Goal: Task Accomplishment & Management: Use online tool/utility

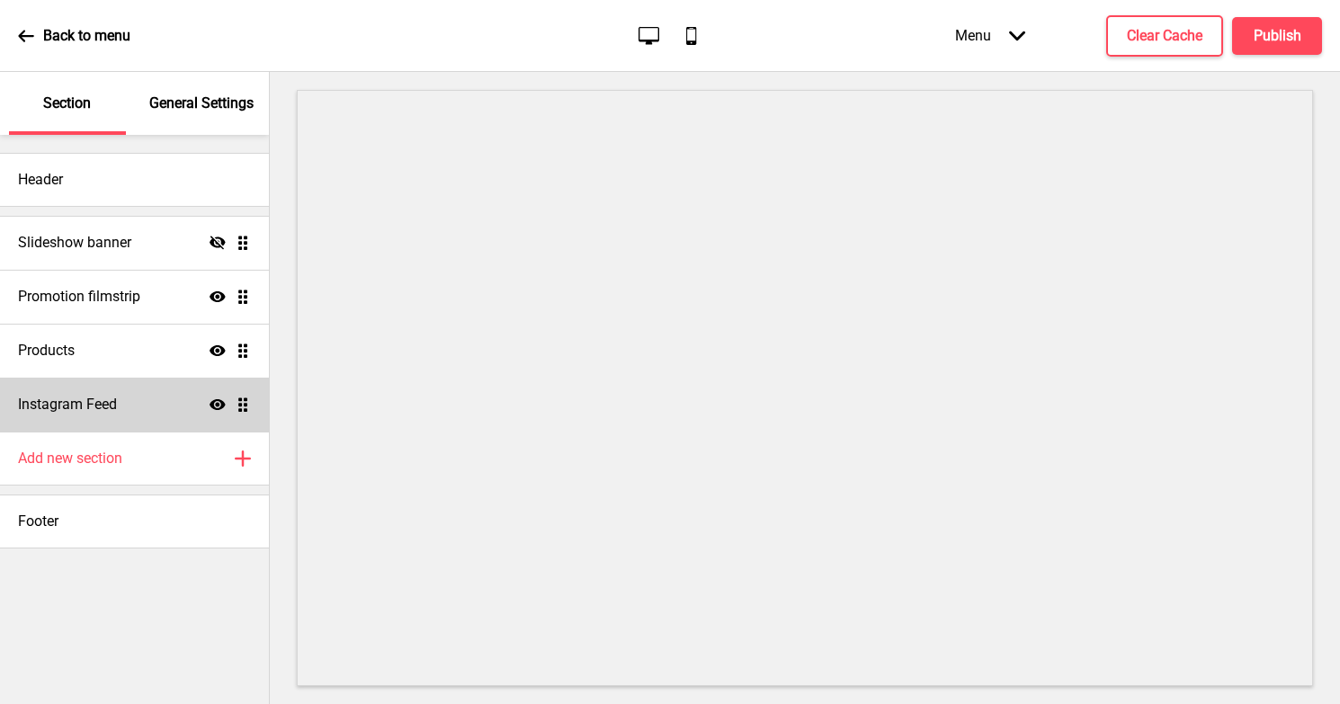
click at [70, 415] on div "Instagram Feed Show Drag" at bounding box center [134, 405] width 269 height 54
click at [101, 413] on h4 "Instagram Feed" at bounding box center [67, 405] width 99 height 20
click at [249, 409] on icon "Drag" at bounding box center [243, 405] width 16 height 16
click at [62, 398] on h4 "Instagram Feed" at bounding box center [67, 405] width 99 height 20
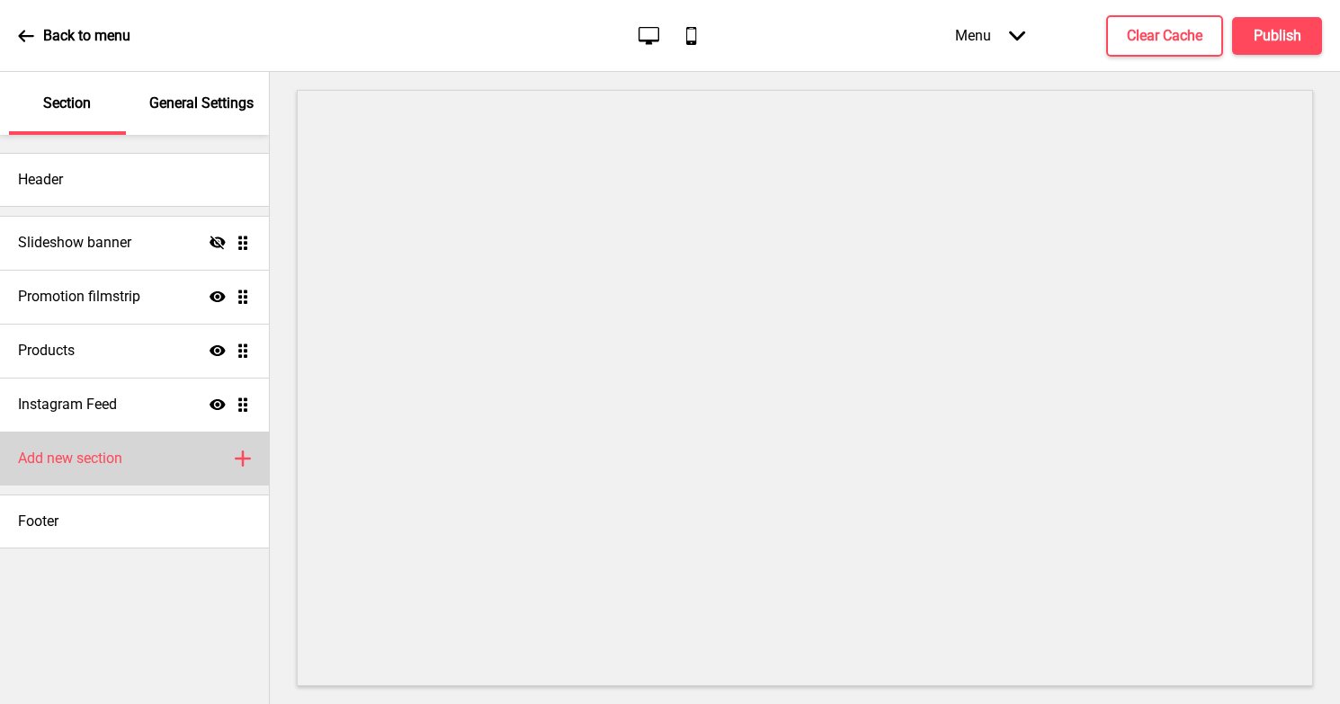
click at [120, 461] on h4 "Add new section" at bounding box center [70, 459] width 104 height 20
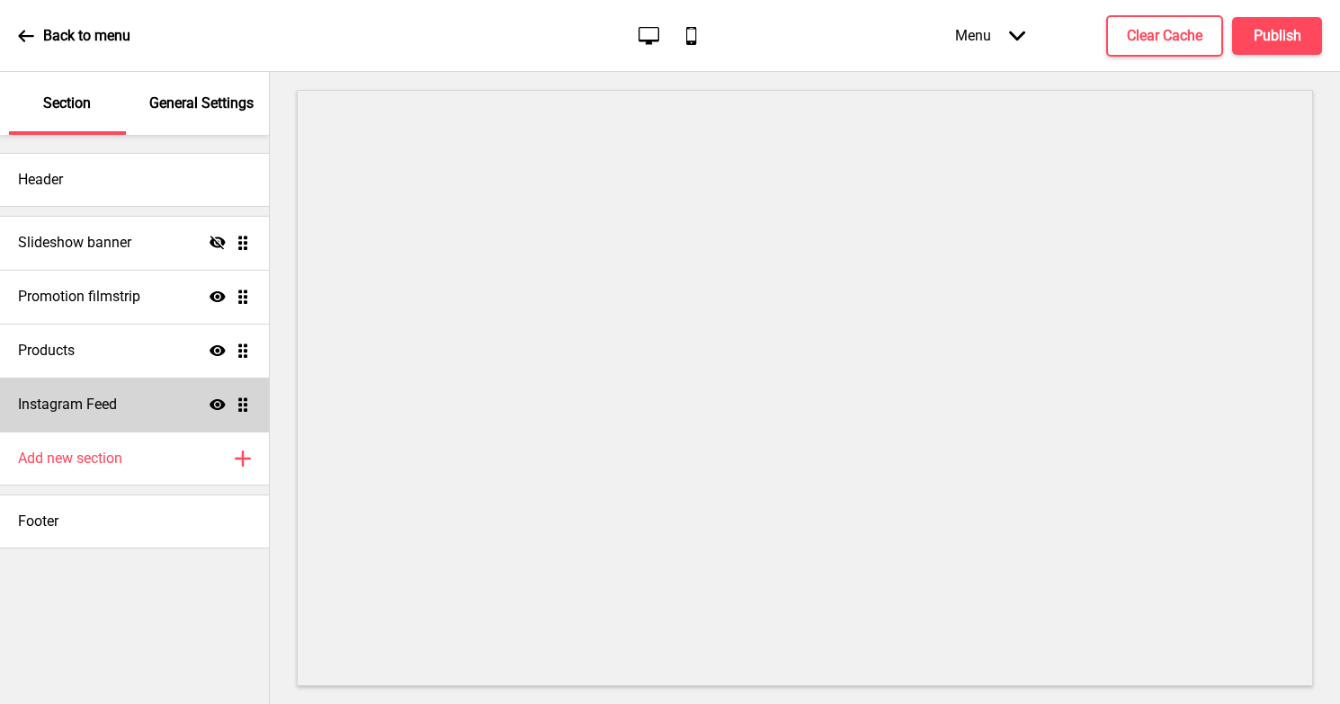
click at [149, 409] on div "Instagram Feed Show Drag" at bounding box center [134, 405] width 269 height 54
click at [252, 404] on div "Instagram Feed Show Drag" at bounding box center [134, 405] width 269 height 54
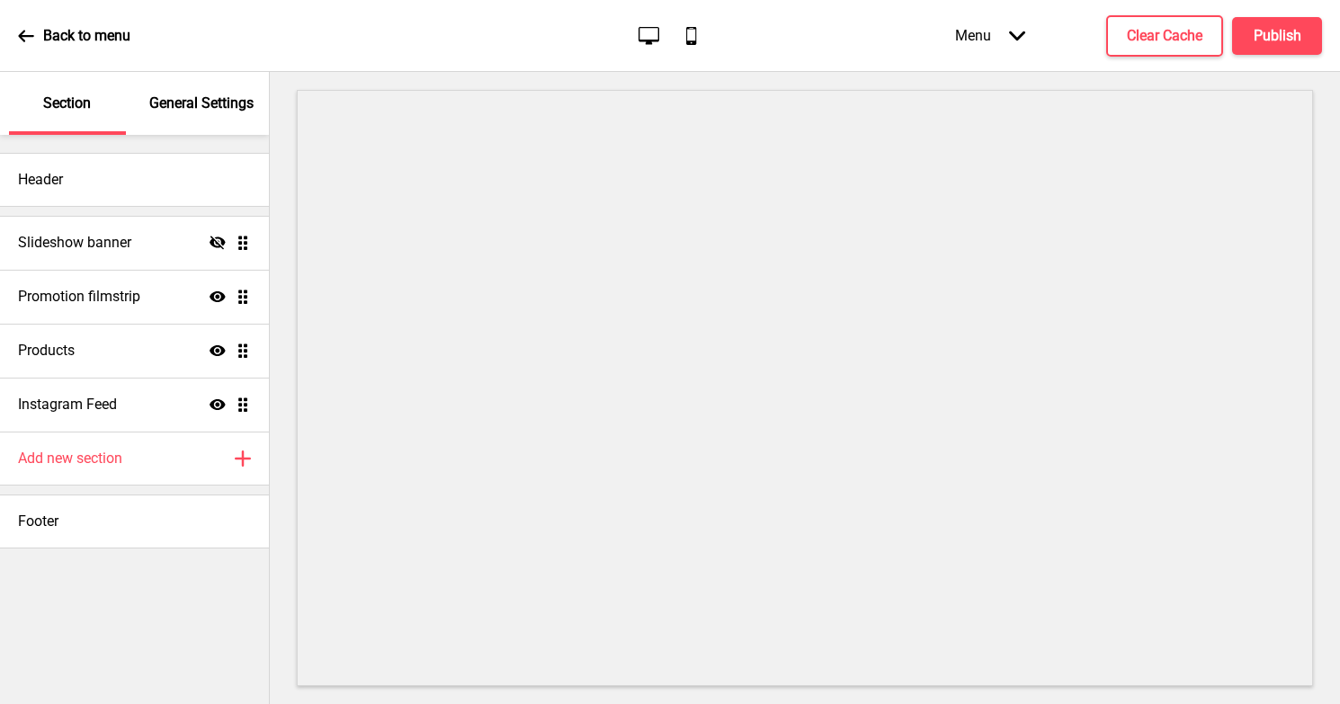
click at [165, 102] on p "General Settings" at bounding box center [201, 104] width 104 height 20
click at [178, 112] on p "General Settings" at bounding box center [201, 104] width 104 height 20
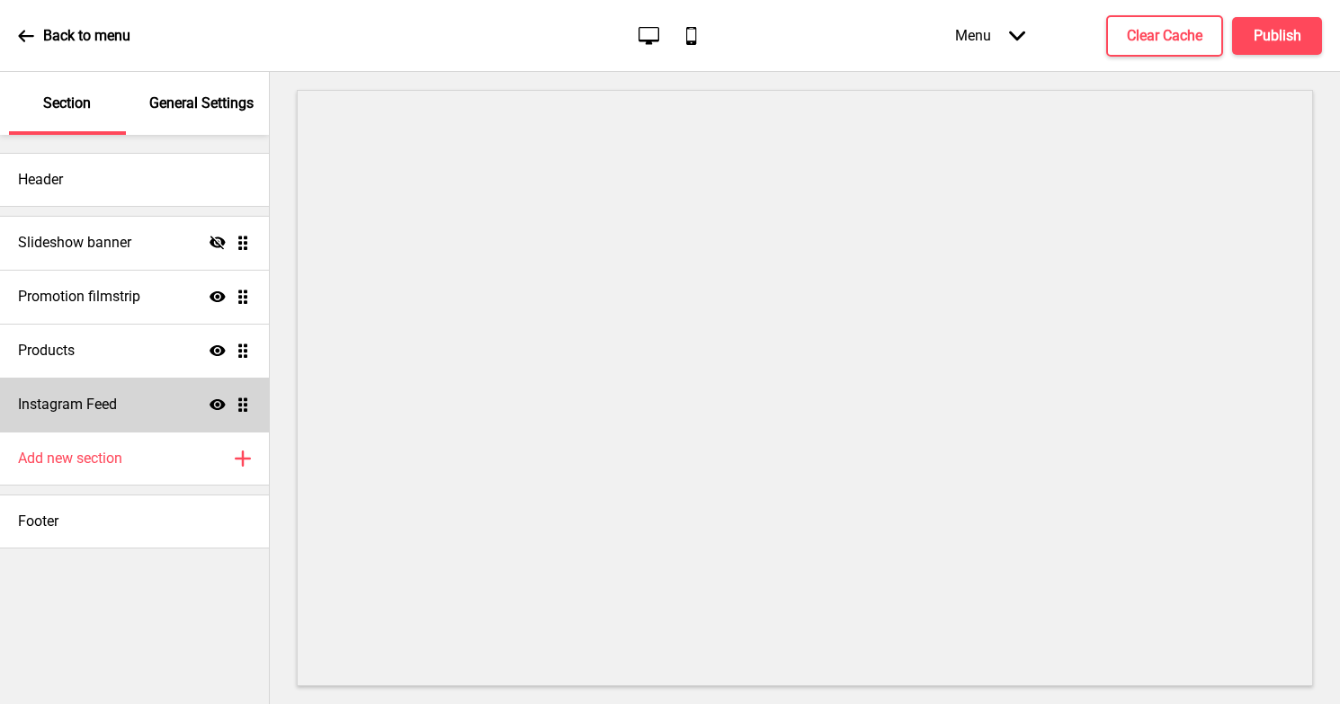
click at [115, 424] on div "Instagram Feed Show Drag" at bounding box center [134, 405] width 269 height 54
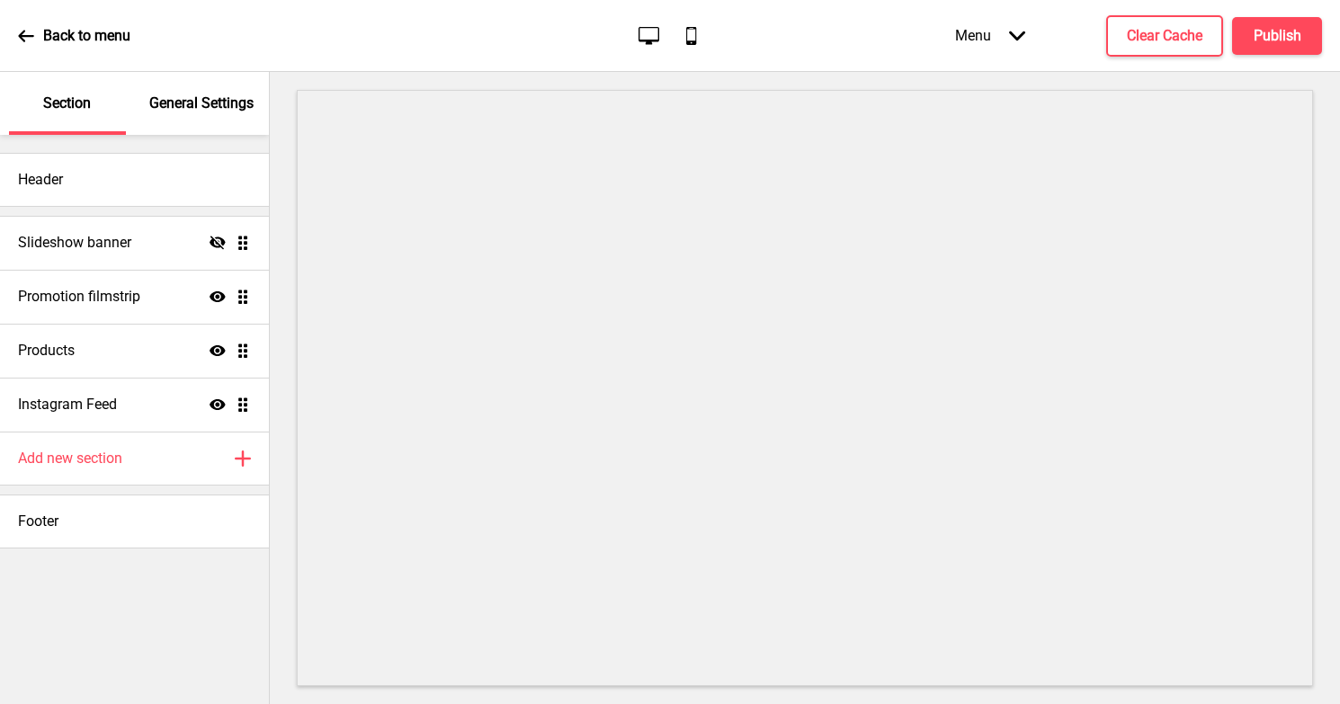
click at [175, 94] on p "General Settings" at bounding box center [201, 104] width 104 height 20
click at [177, 99] on p "General Settings" at bounding box center [201, 104] width 104 height 20
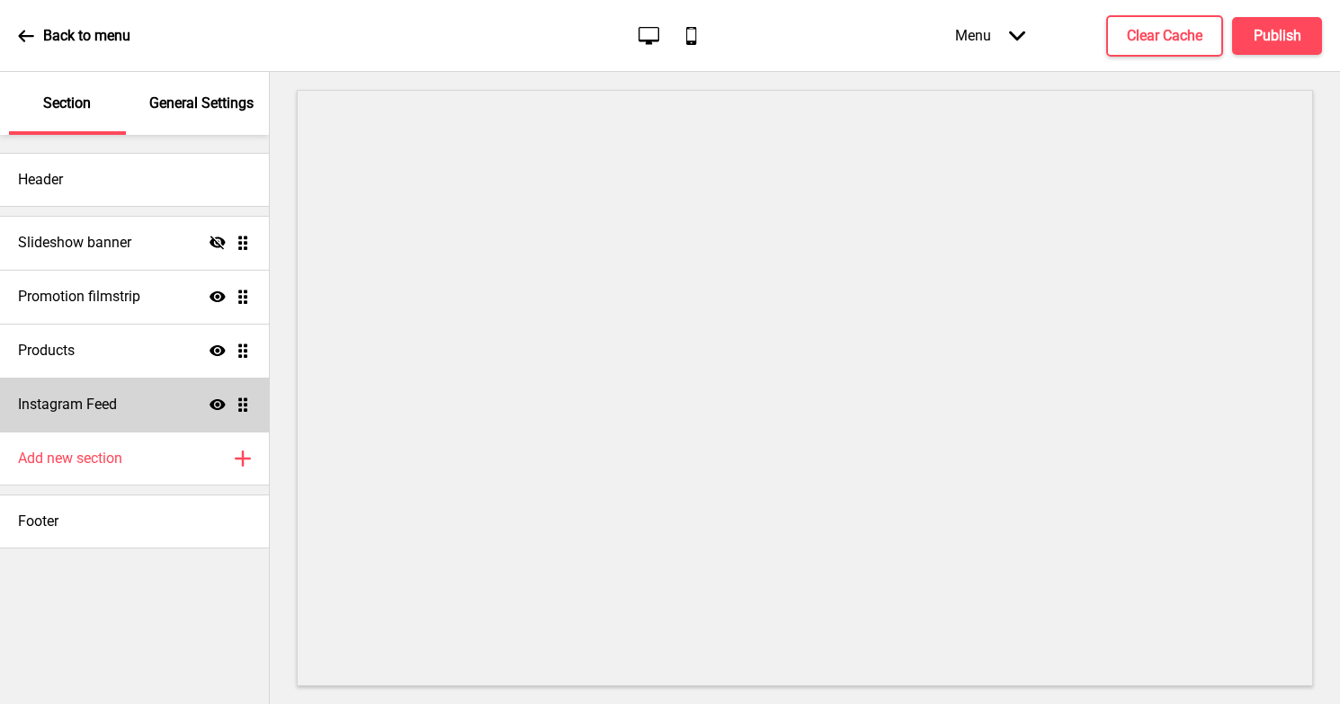
click at [61, 395] on h4 "Instagram Feed" at bounding box center [67, 405] width 99 height 20
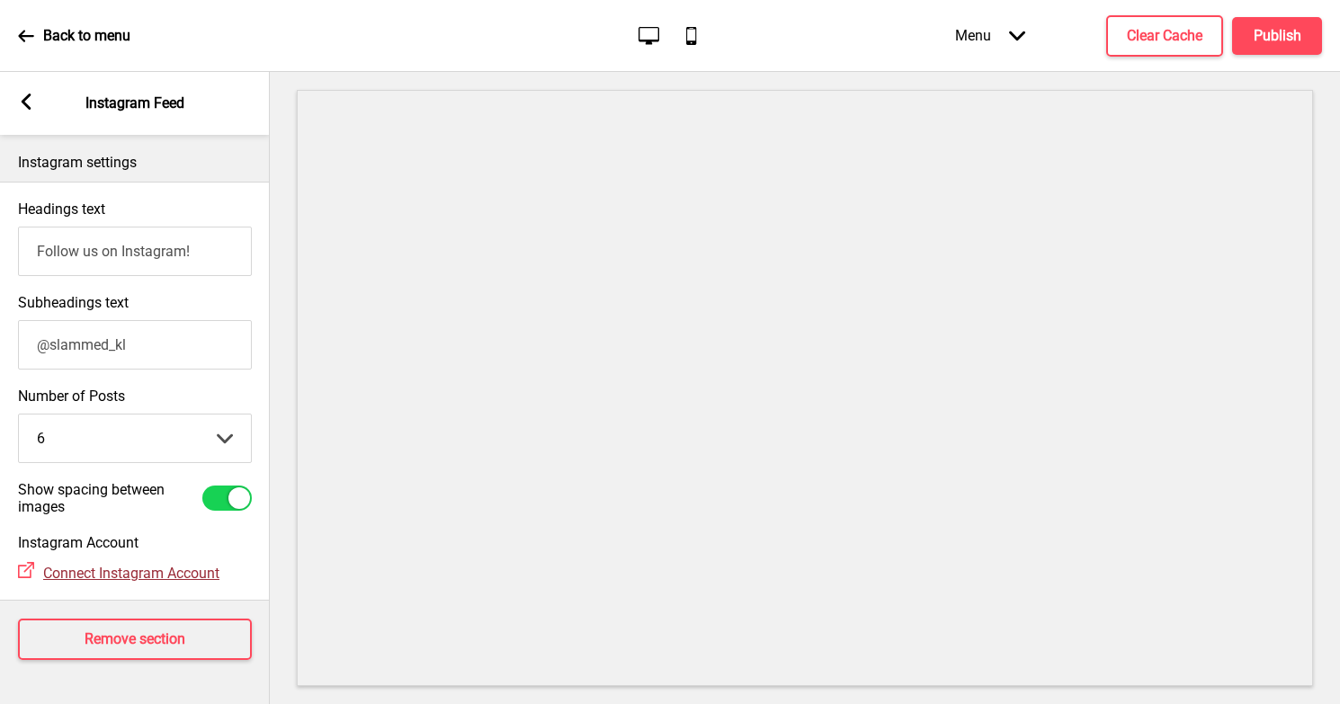
click at [115, 572] on span "Connect Instagram Account" at bounding box center [131, 573] width 176 height 17
